Goal: Find specific page/section: Find specific page/section

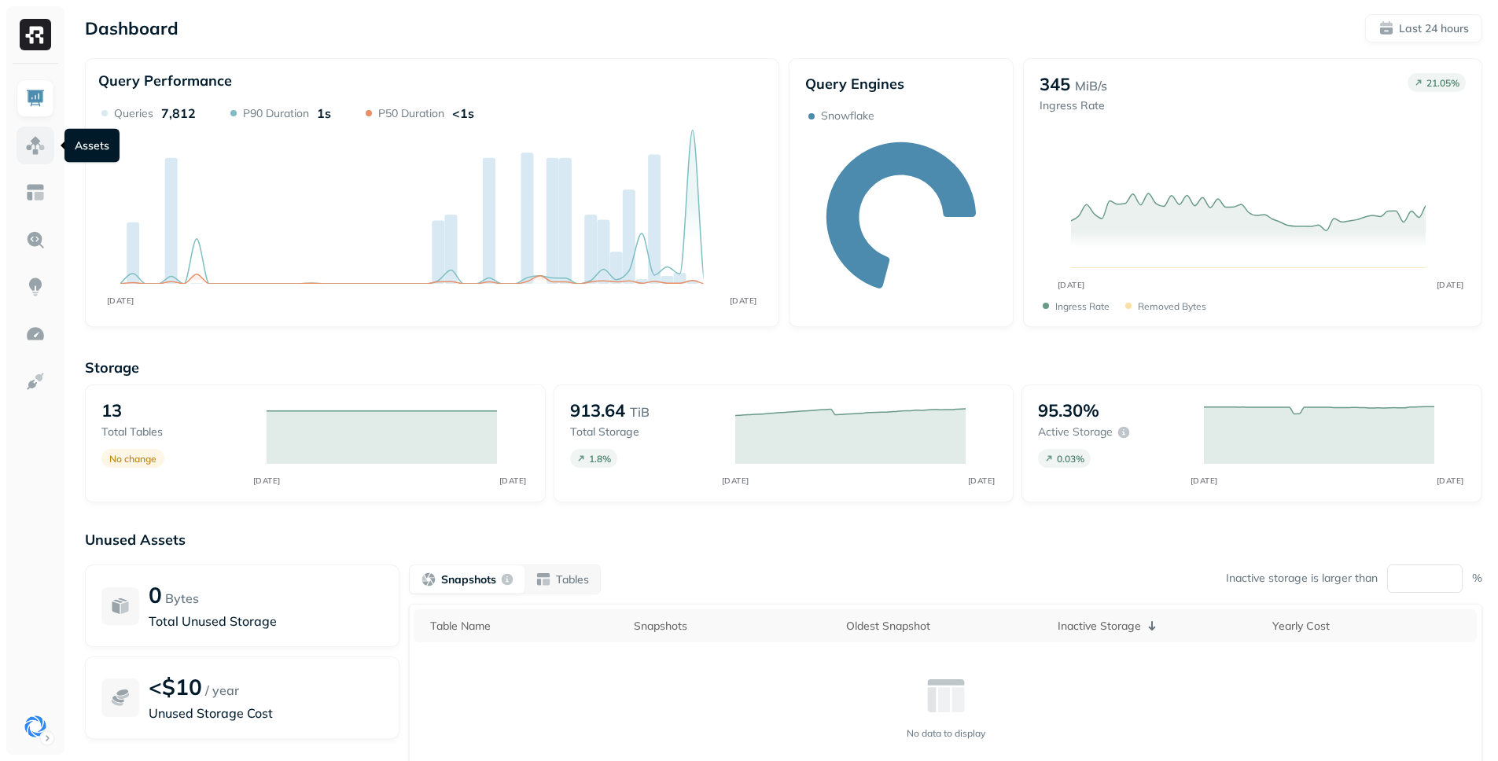
click at [42, 153] on img at bounding box center [35, 145] width 20 height 20
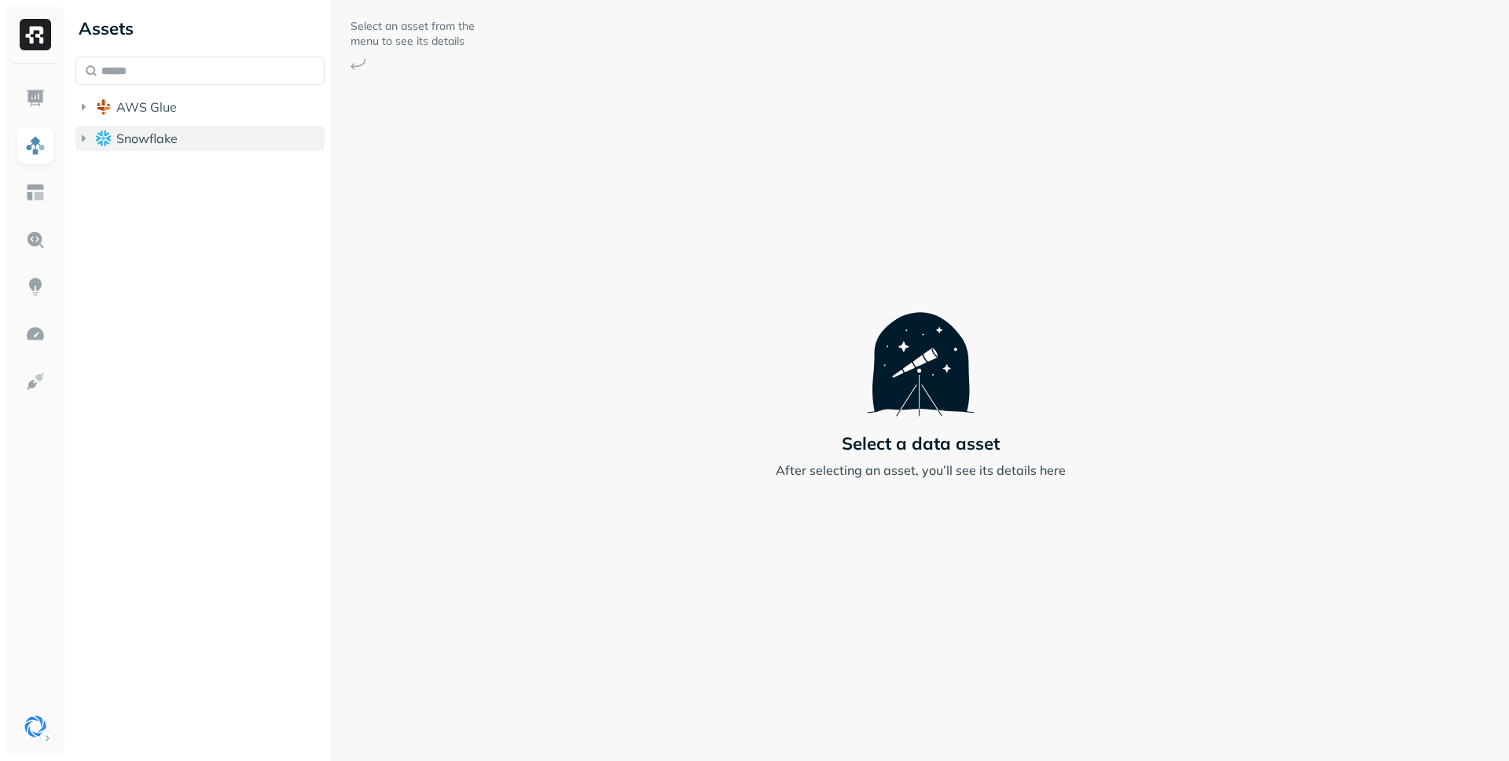
click at [181, 130] on button "Snowflake" at bounding box center [199, 138] width 249 height 25
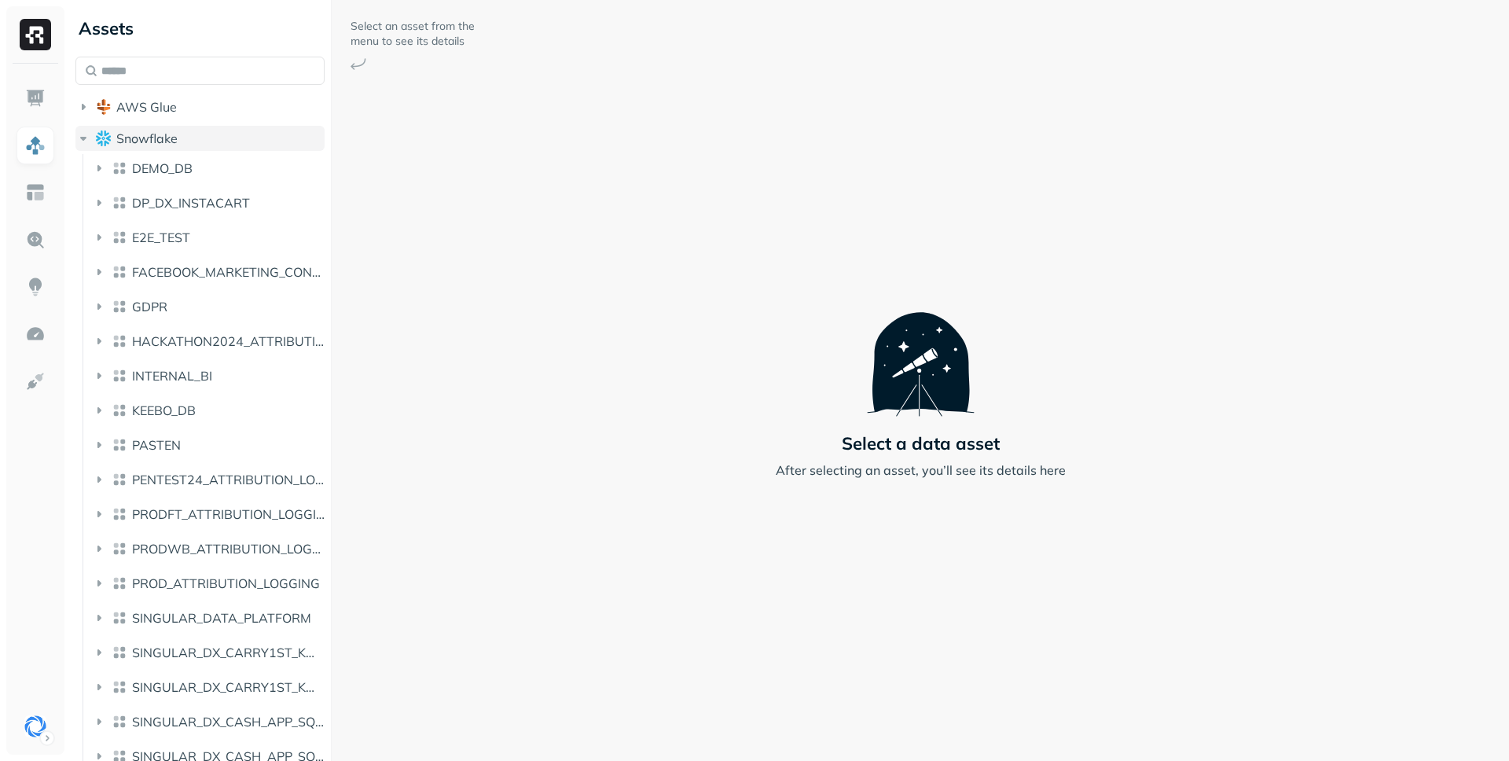
click at [181, 130] on button "Snowflake" at bounding box center [199, 138] width 249 height 25
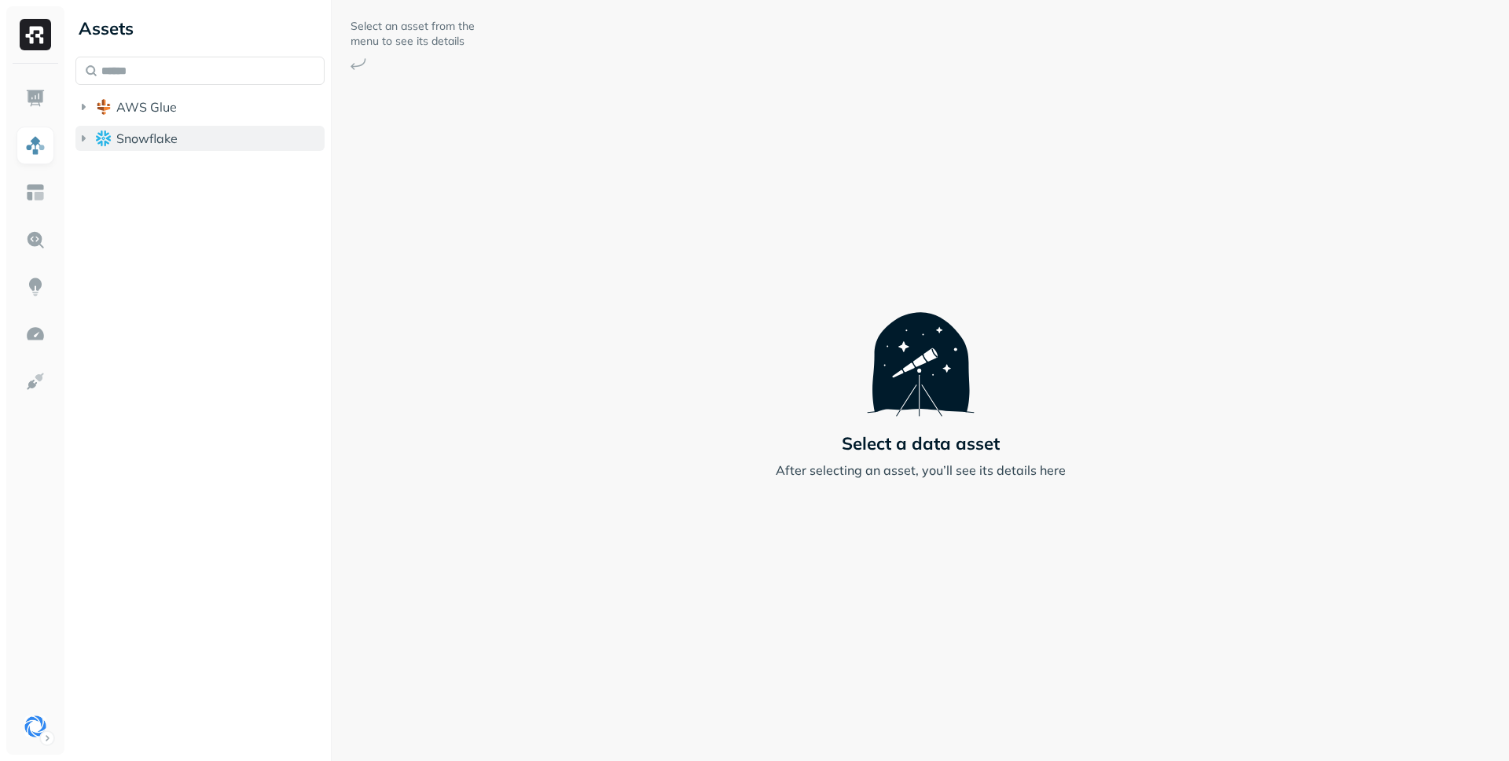
click at [185, 138] on button "Snowflake" at bounding box center [199, 138] width 249 height 25
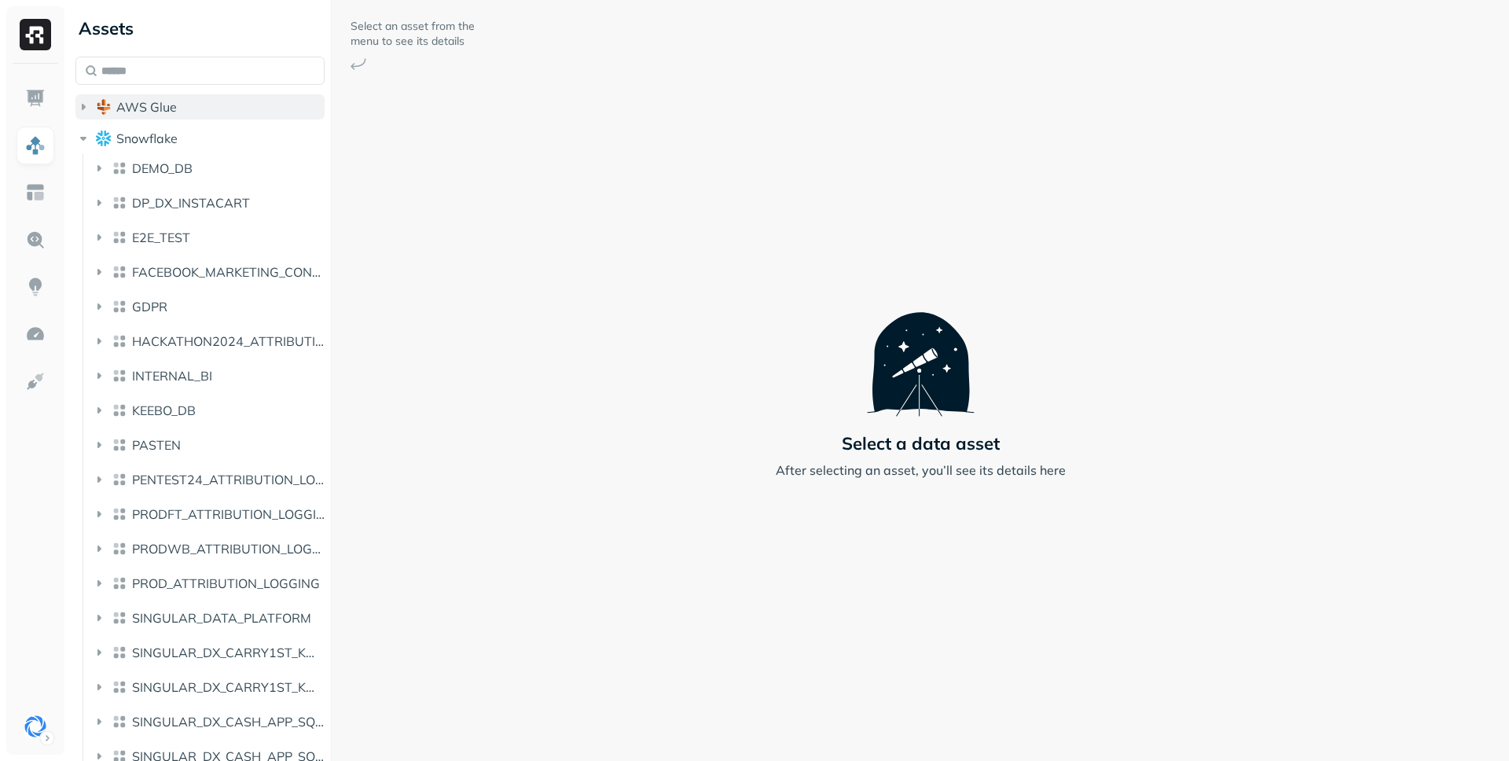
click at [190, 111] on button "AWS Glue" at bounding box center [199, 106] width 249 height 25
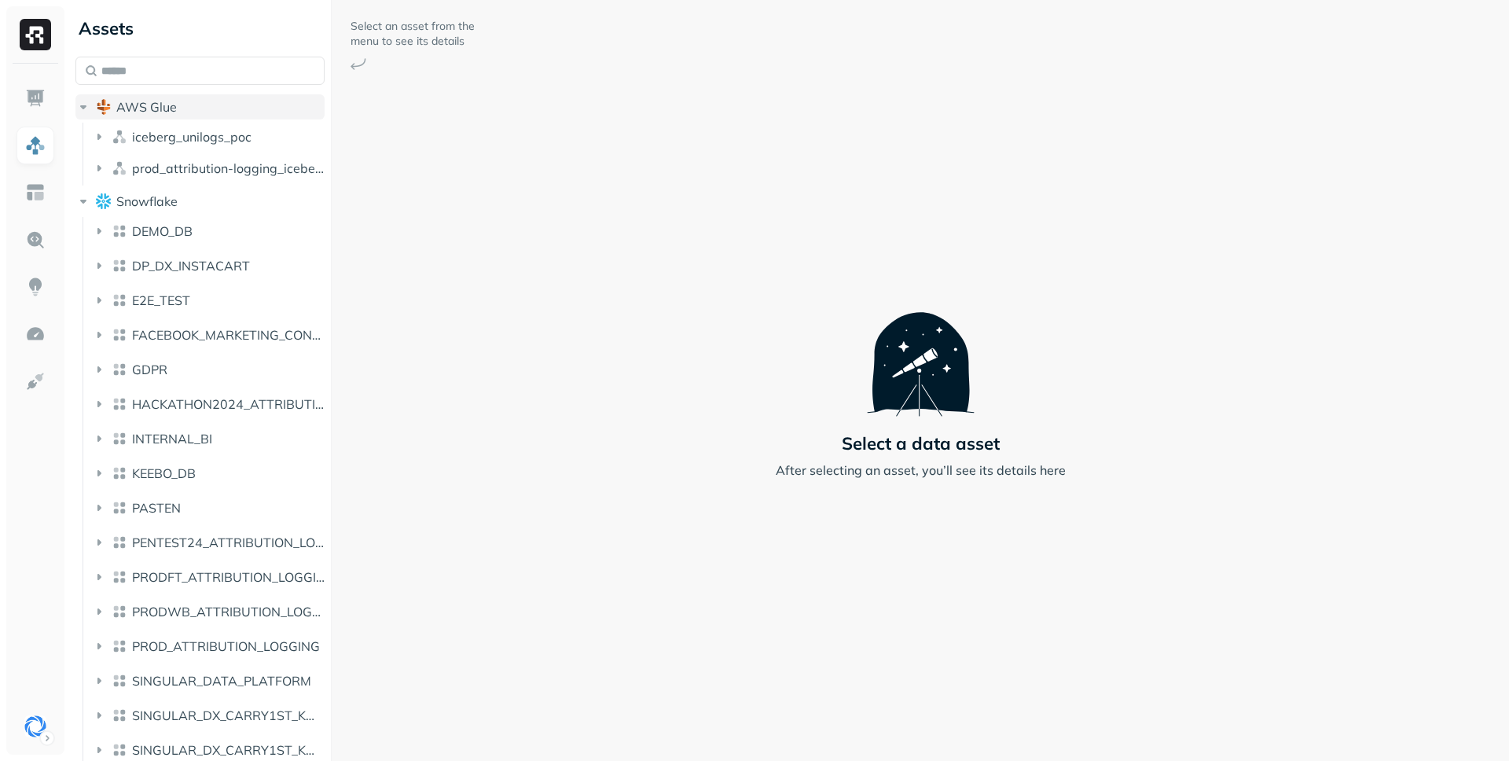
click at [190, 111] on button "AWS Glue" at bounding box center [199, 106] width 249 height 25
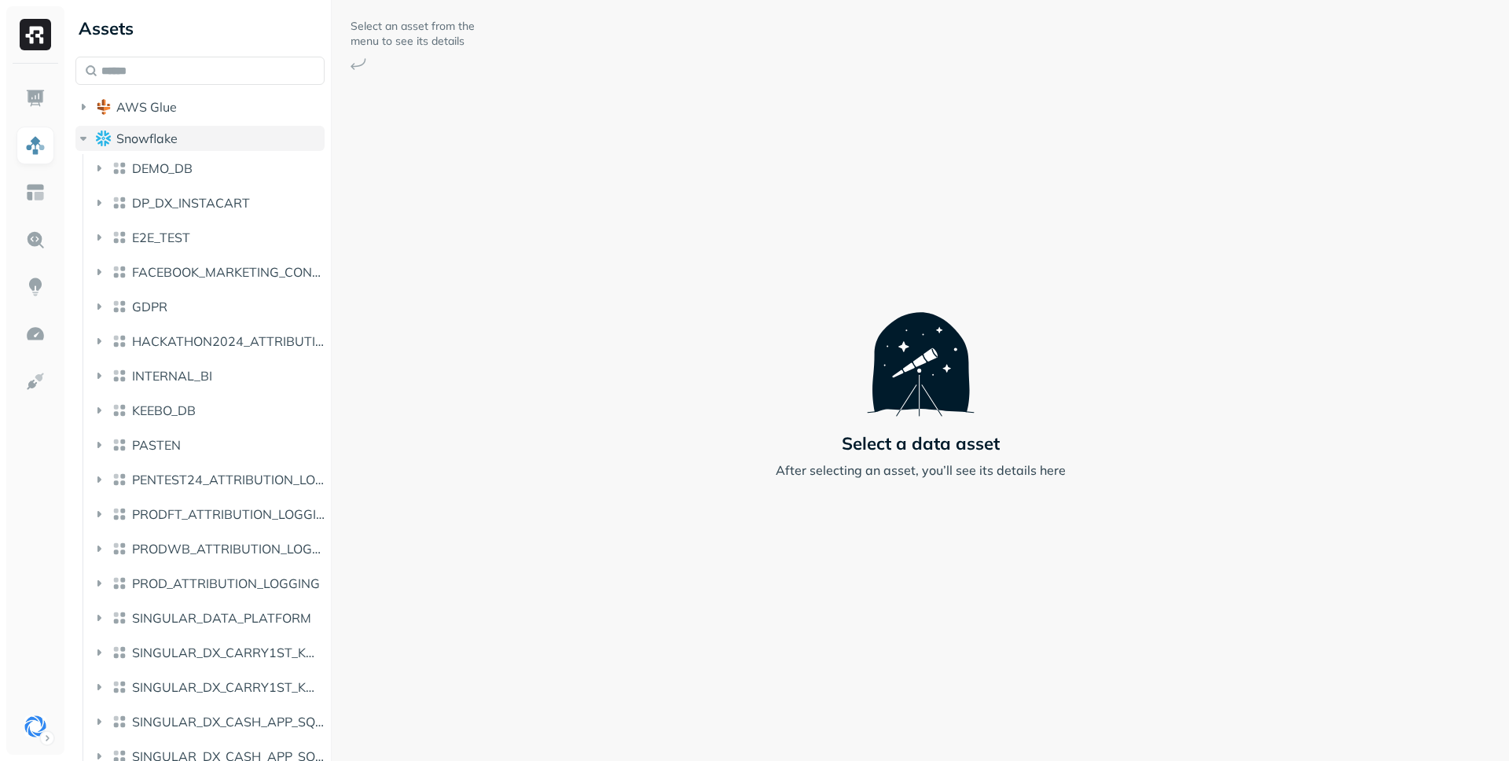
click at [186, 138] on button "Snowflake" at bounding box center [199, 138] width 249 height 25
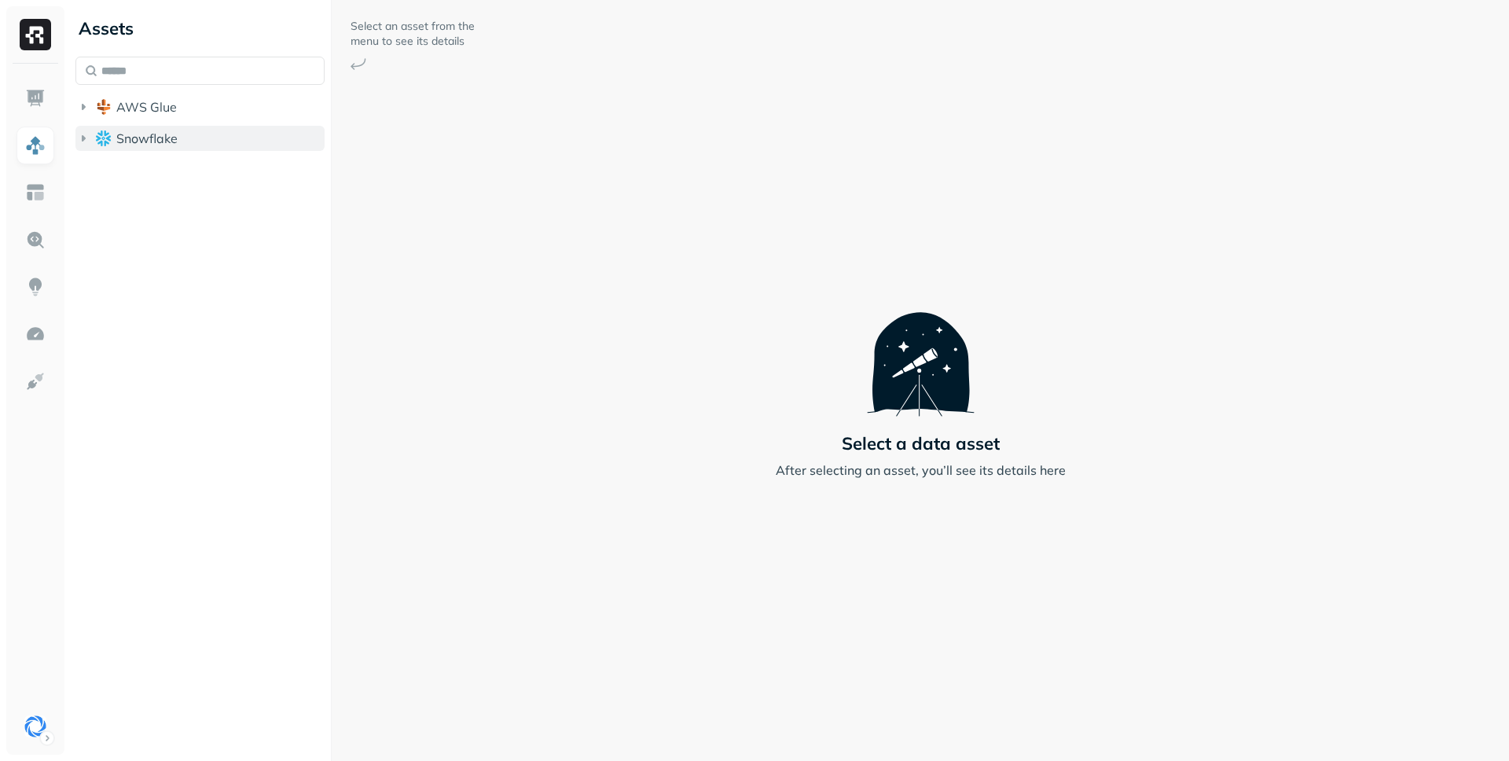
click at [186, 138] on button "Snowflake" at bounding box center [199, 138] width 249 height 25
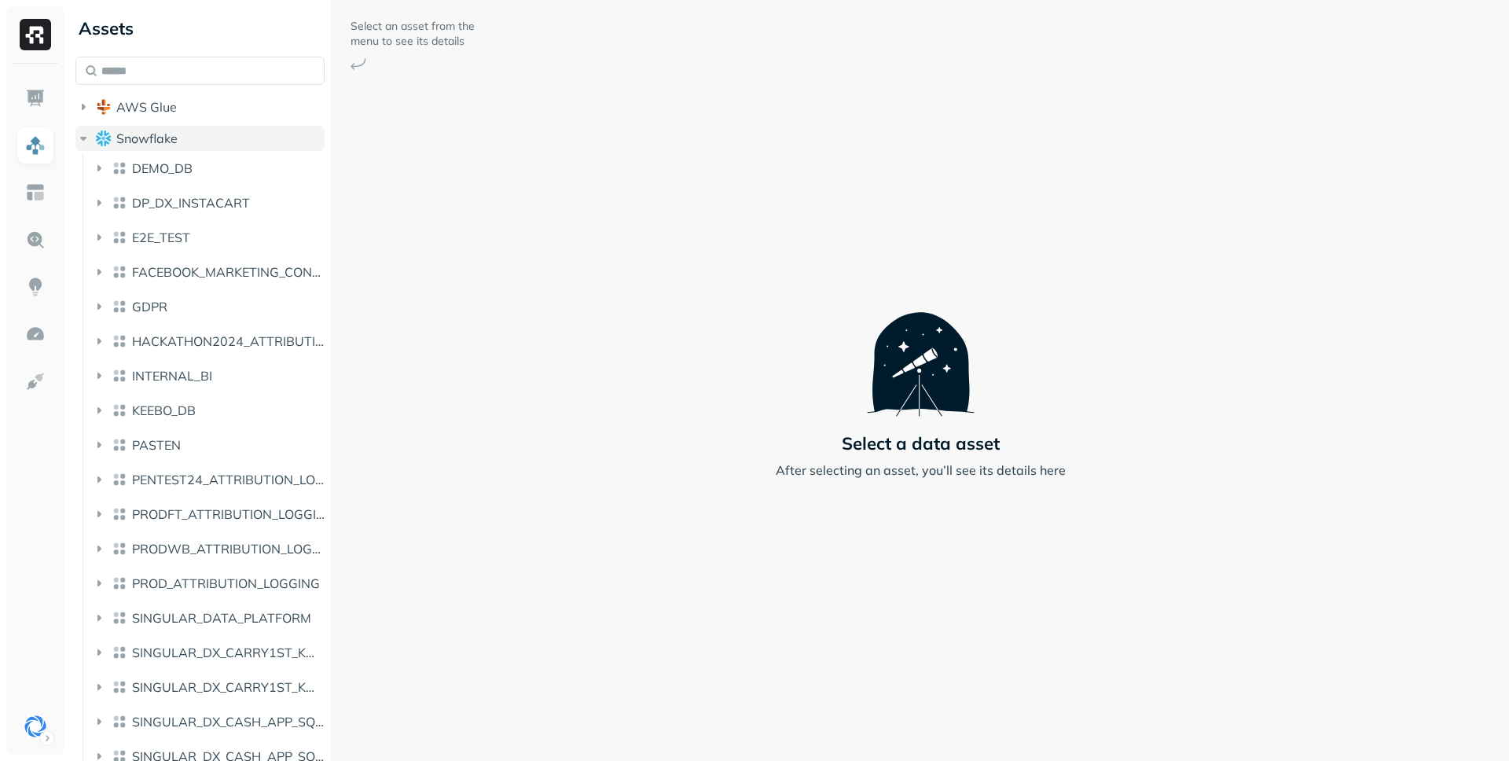
click at [186, 138] on button "Snowflake" at bounding box center [199, 138] width 249 height 25
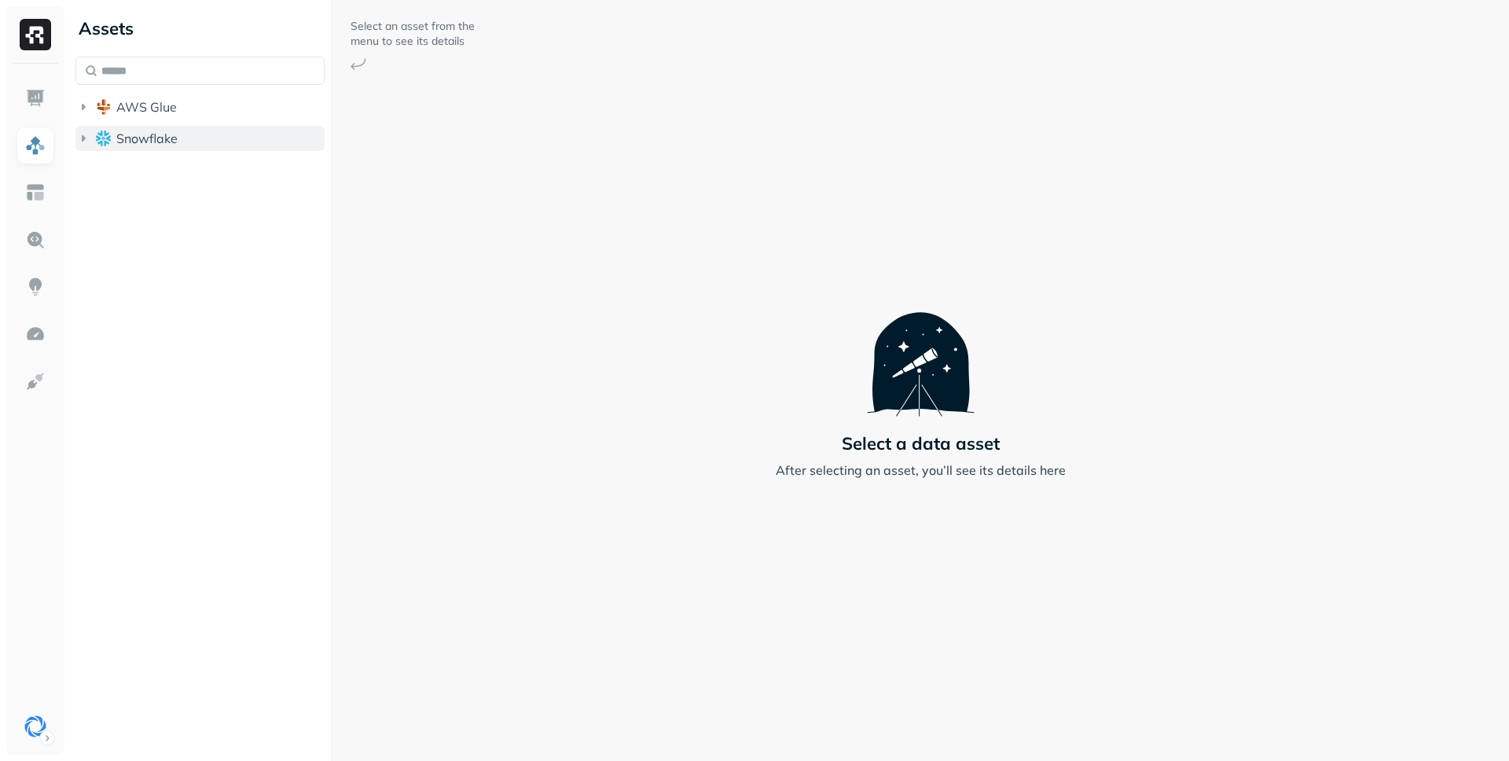
click at [186, 138] on button "Snowflake" at bounding box center [199, 138] width 249 height 25
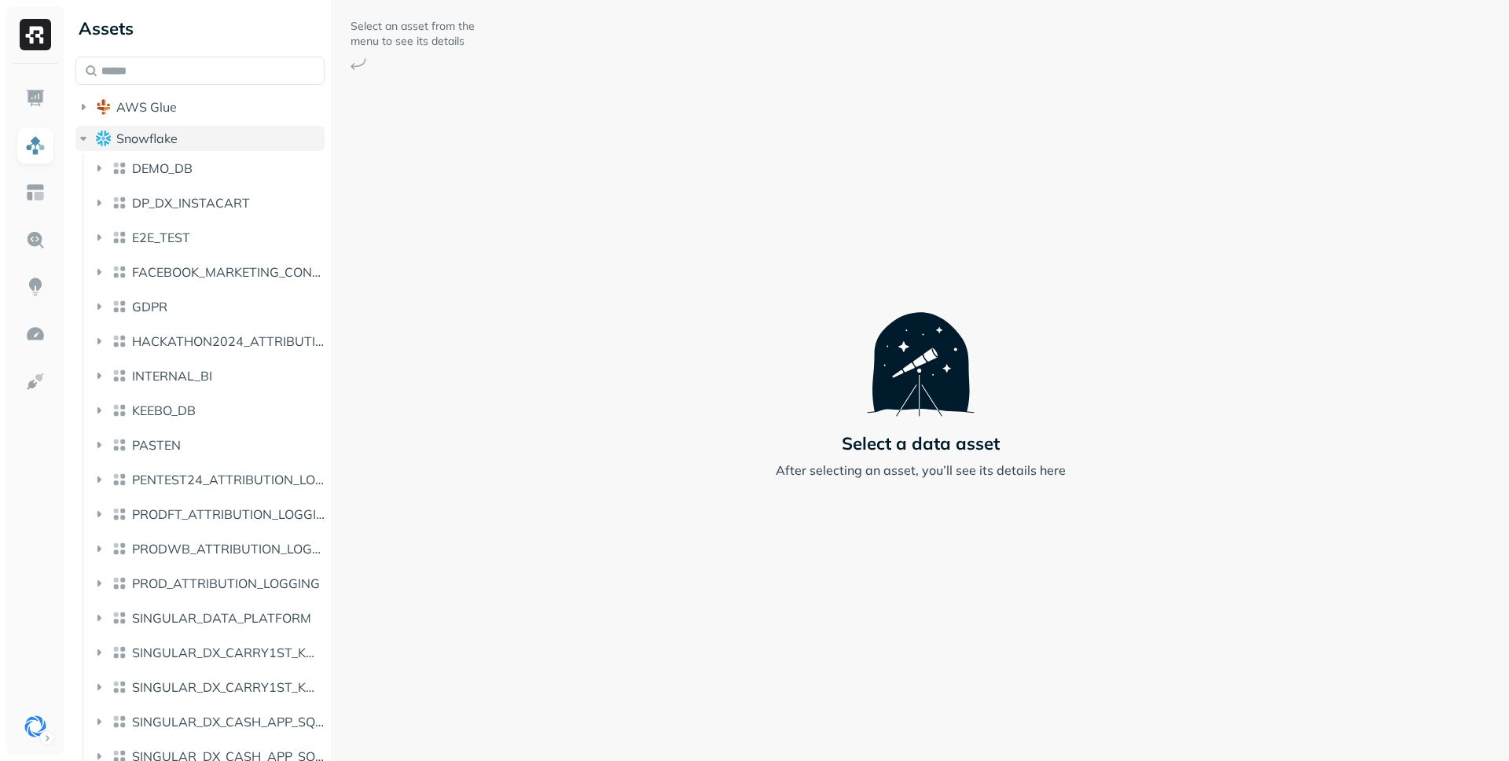
click at [186, 138] on button "Snowflake" at bounding box center [199, 138] width 249 height 25
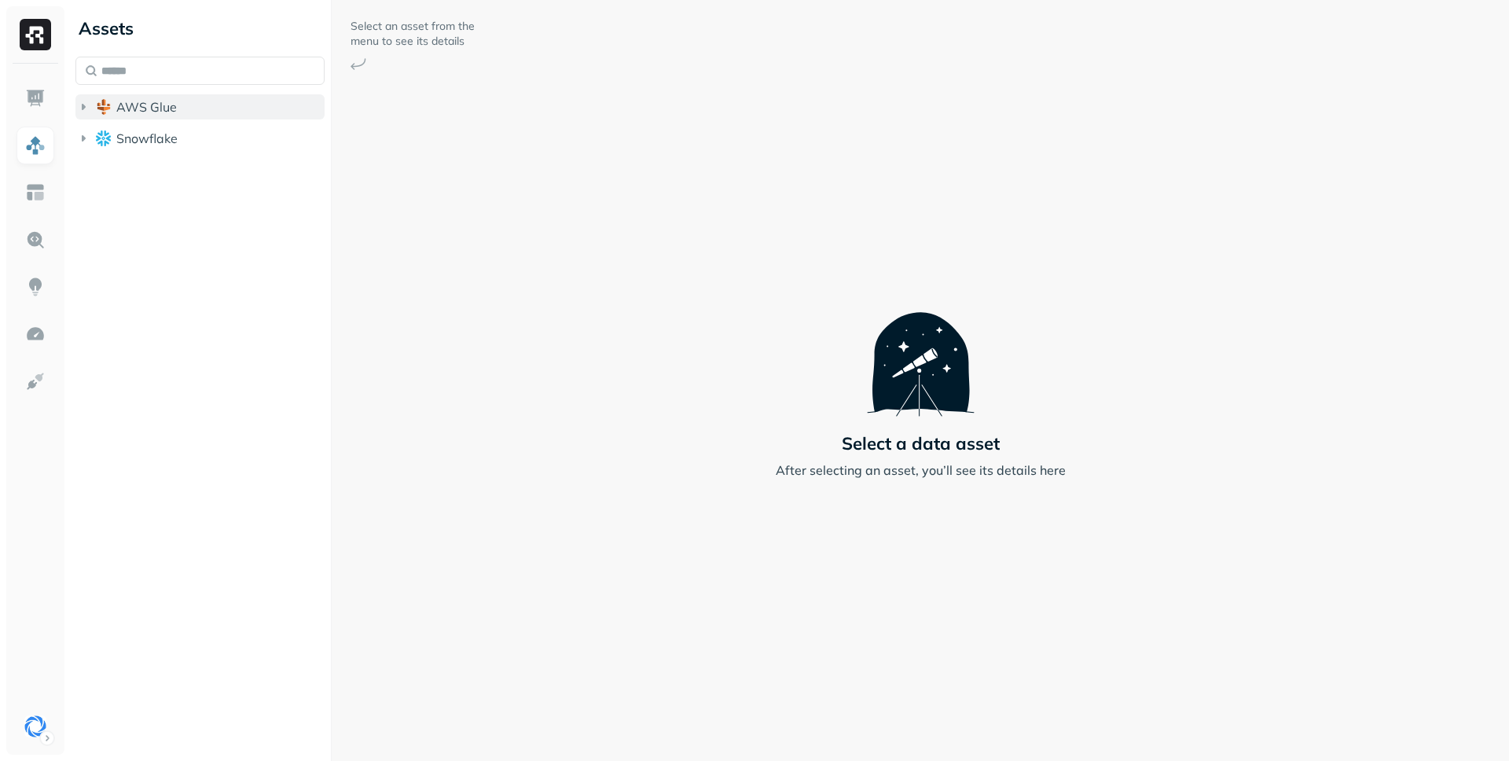
click at [189, 104] on button "AWS Glue" at bounding box center [199, 106] width 249 height 25
click at [189, 105] on button "AWS Glue" at bounding box center [199, 106] width 249 height 25
click at [185, 134] on button "Snowflake" at bounding box center [199, 138] width 249 height 25
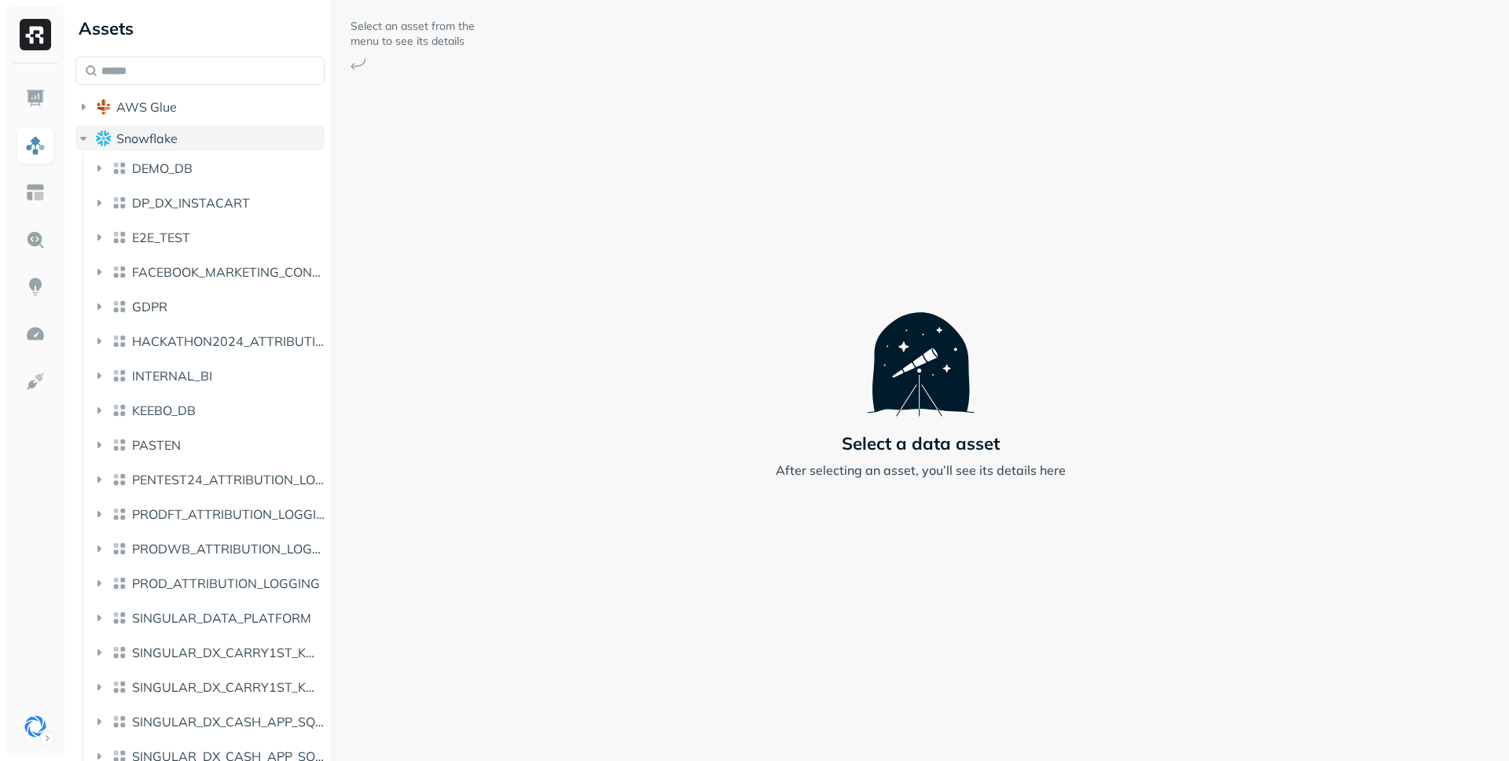
click at [185, 134] on button "Snowflake" at bounding box center [199, 138] width 249 height 25
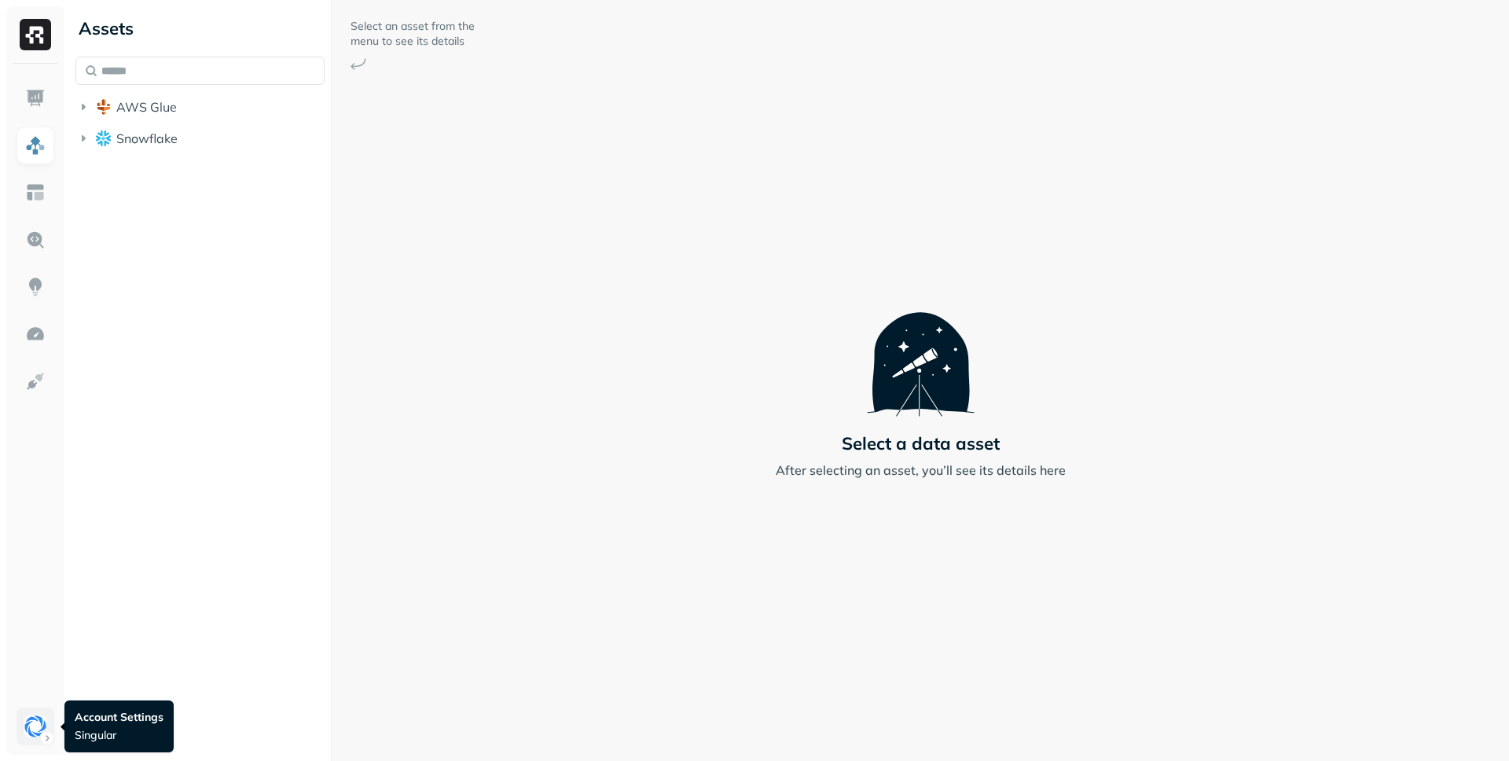
click at [39, 716] on html "Assets AWS Glue Snowflake Select an asset from the menu to see its details Sele…" at bounding box center [754, 380] width 1509 height 761
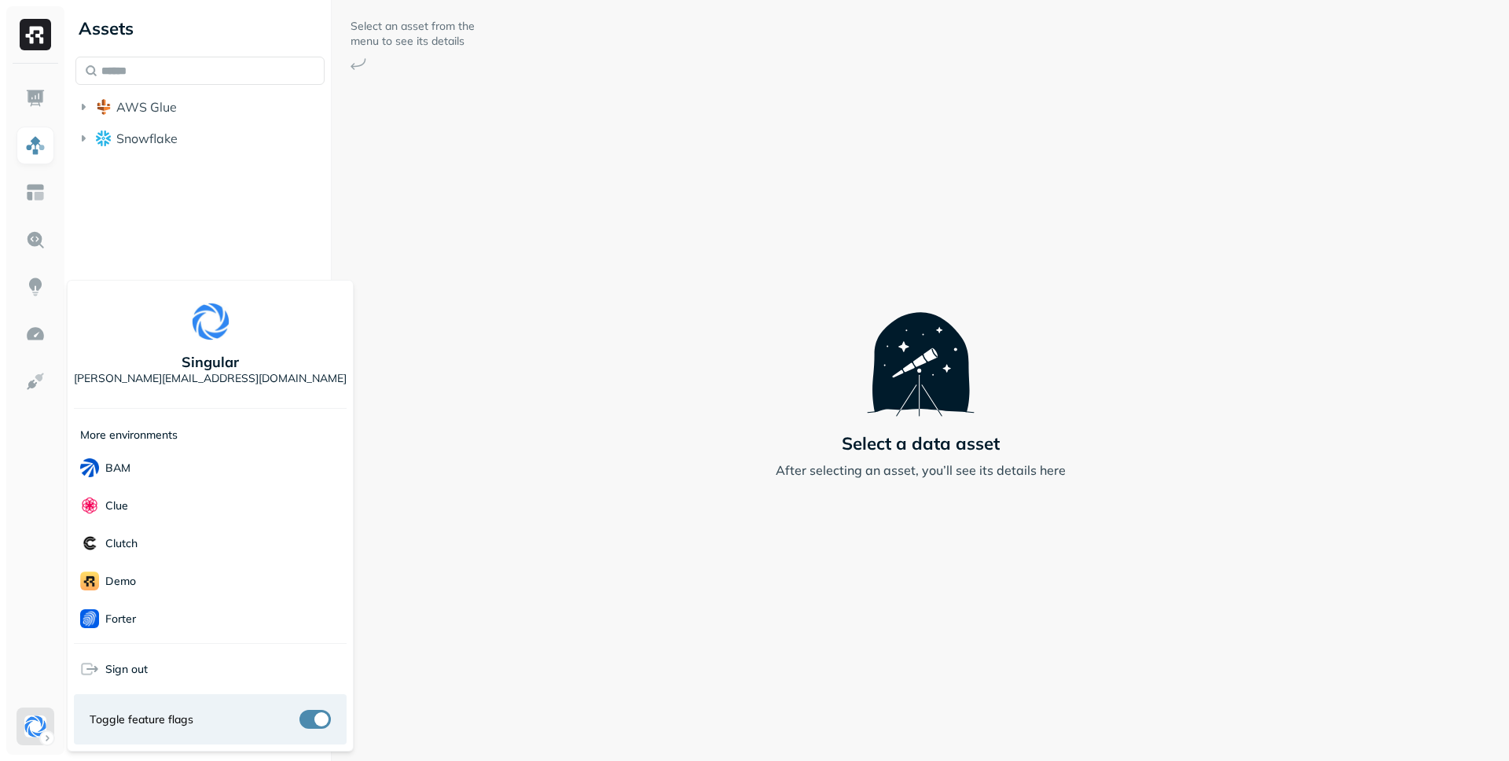
scroll to position [340, 0]
click at [171, 498] on div "Sonos" at bounding box center [210, 505] width 273 height 38
